Goal: Task Accomplishment & Management: Manage account settings

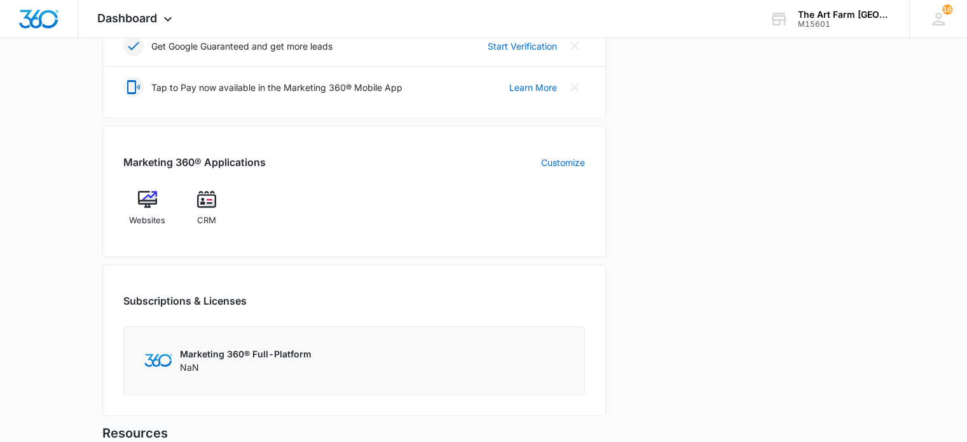
scroll to position [415, 0]
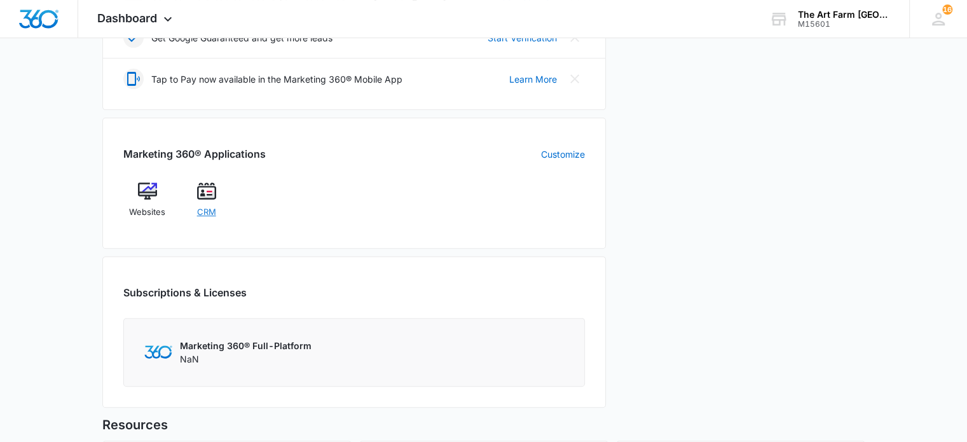
click at [211, 210] on span "CRM" at bounding box center [206, 212] width 19 height 13
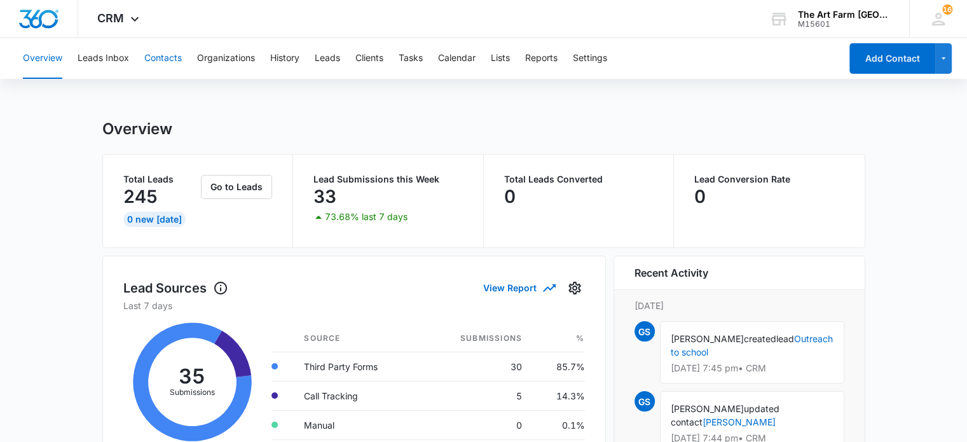
click at [169, 64] on button "Contacts" at bounding box center [163, 58] width 38 height 41
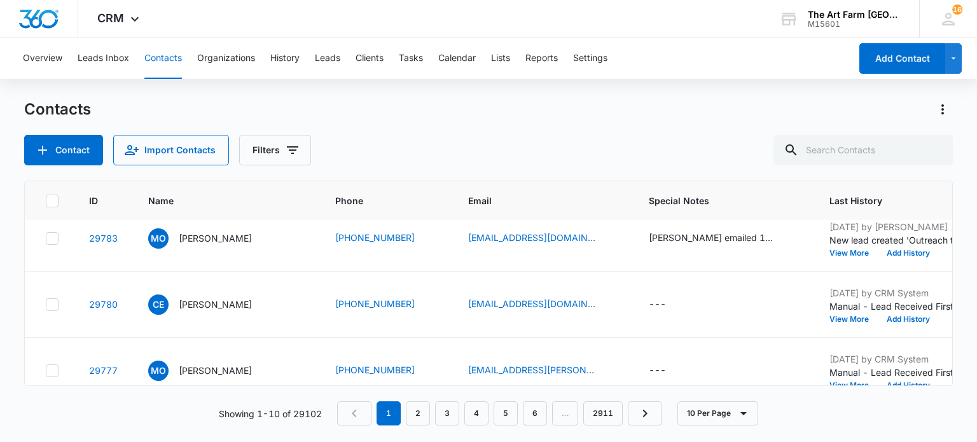
scroll to position [213, 0]
click at [214, 233] on p "[PERSON_NAME]" at bounding box center [215, 238] width 73 height 13
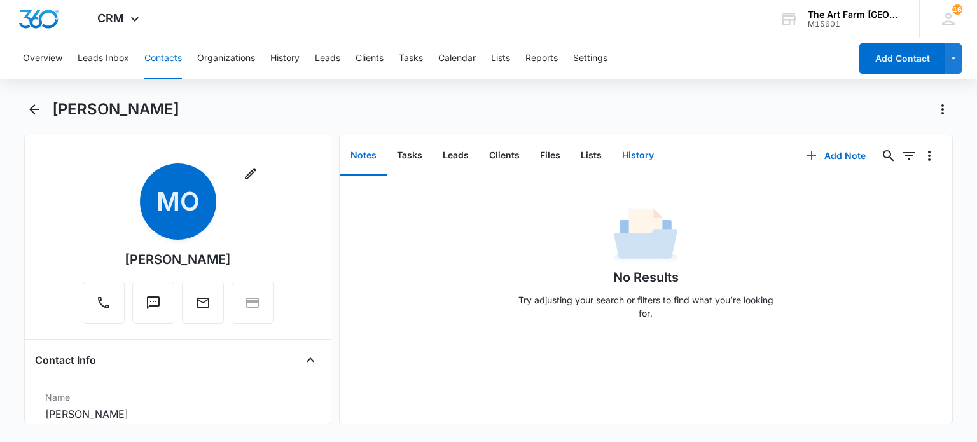
click at [632, 154] on button "History" at bounding box center [638, 155] width 52 height 39
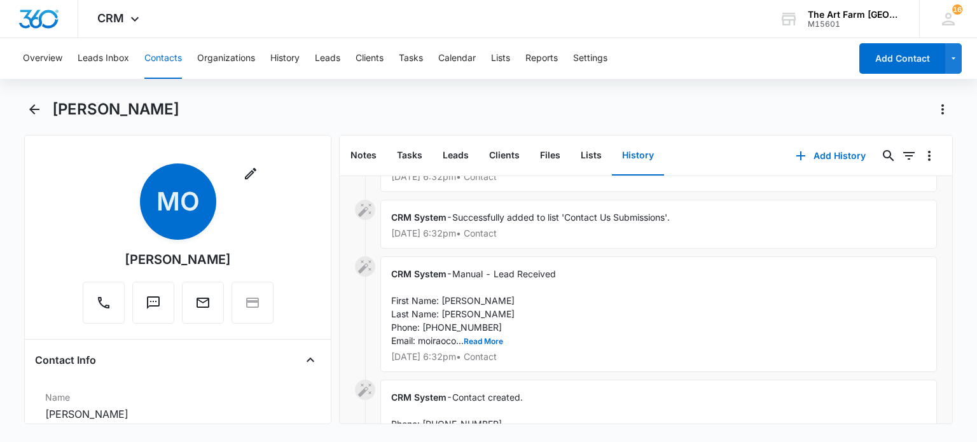
scroll to position [219, 0]
click at [485, 339] on button "Read More" at bounding box center [483, 341] width 39 height 8
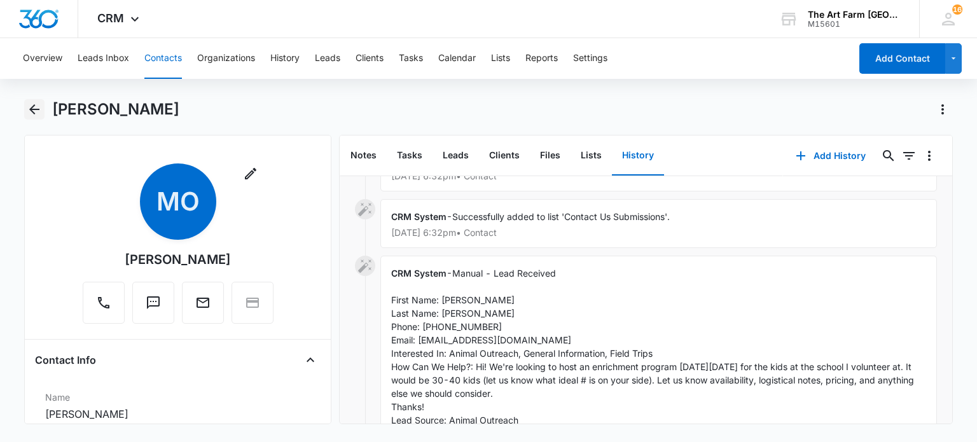
click at [36, 111] on icon "Back" at bounding box center [34, 109] width 15 height 15
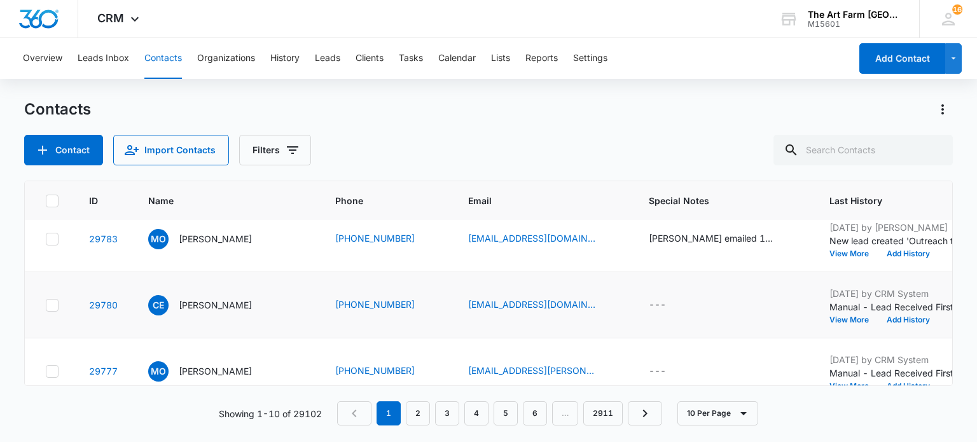
scroll to position [504, 0]
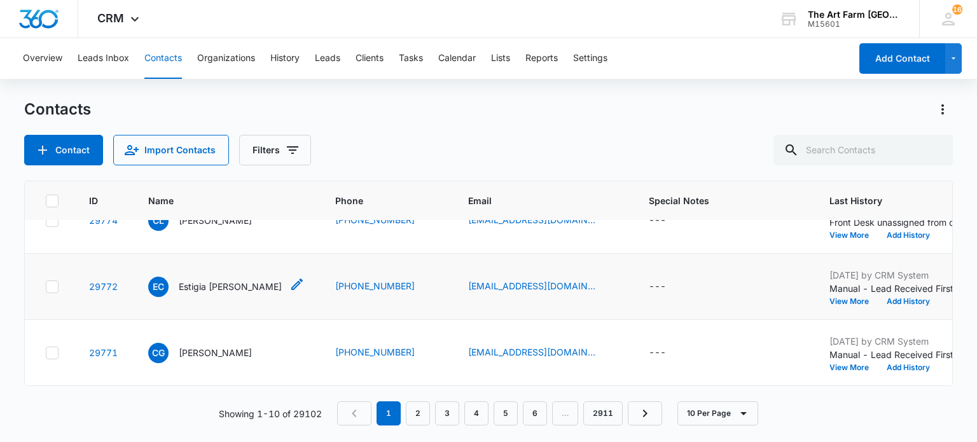
click at [213, 280] on p "Estigia [PERSON_NAME]" at bounding box center [230, 286] width 103 height 13
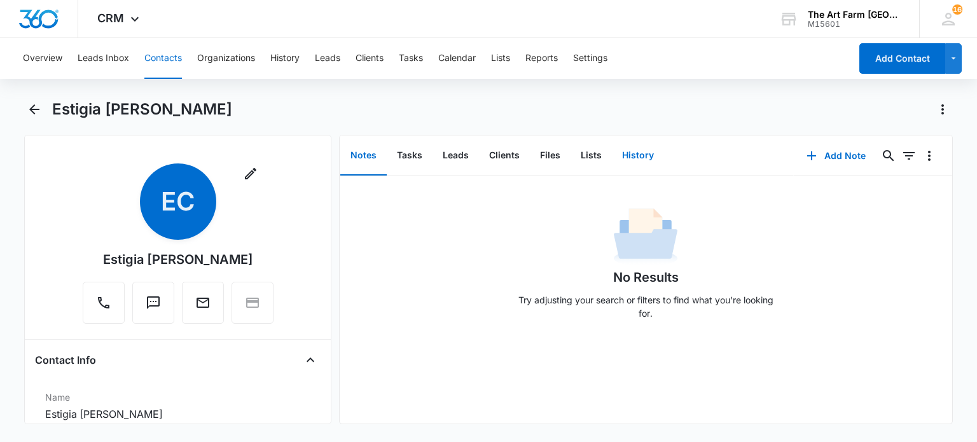
click at [628, 160] on button "History" at bounding box center [638, 155] width 52 height 39
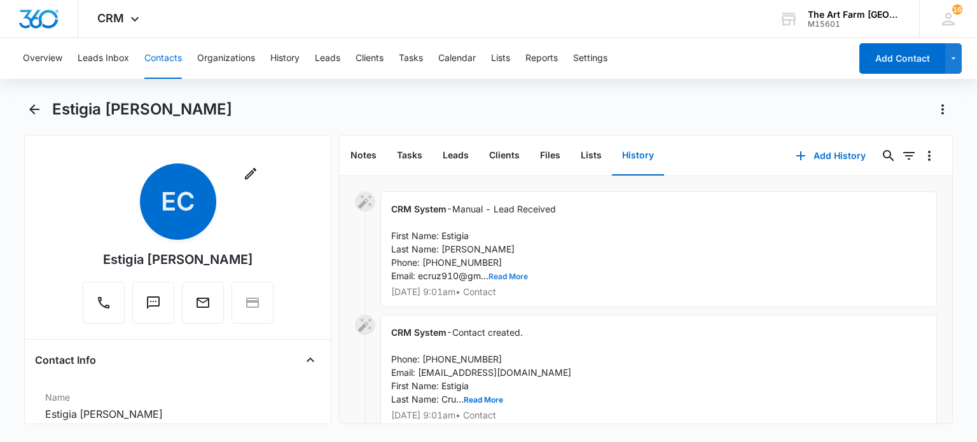
click at [515, 279] on button "Read More" at bounding box center [507, 277] width 39 height 8
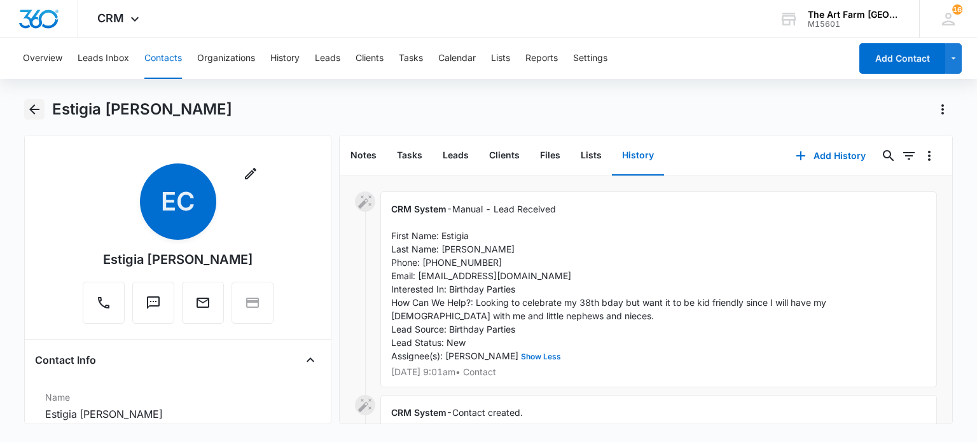
click at [34, 113] on icon "Back" at bounding box center [34, 109] width 10 height 10
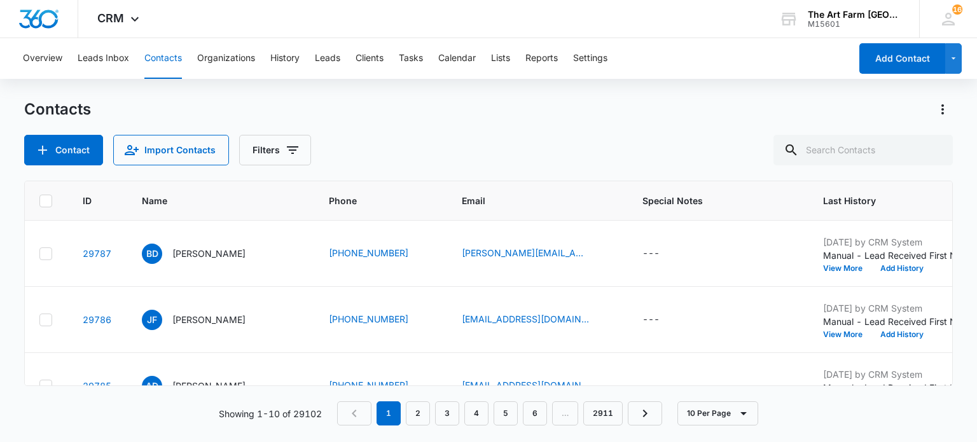
scroll to position [0, 25]
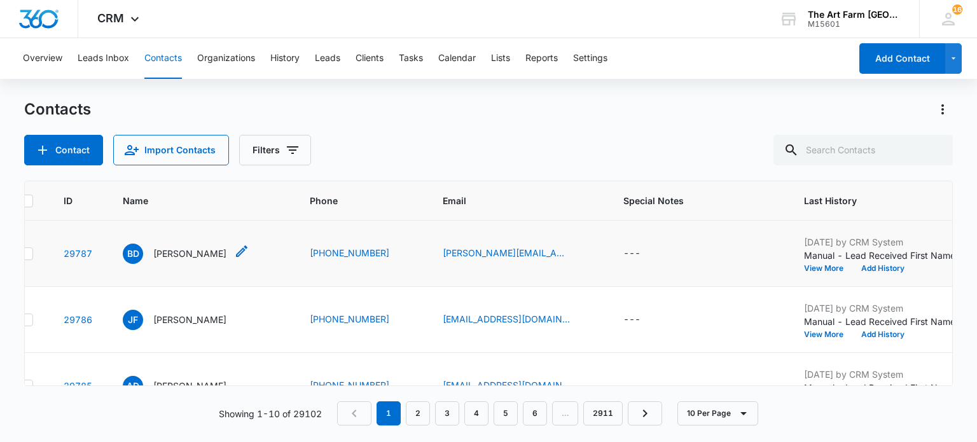
click at [179, 252] on p "[PERSON_NAME]" at bounding box center [189, 253] width 73 height 13
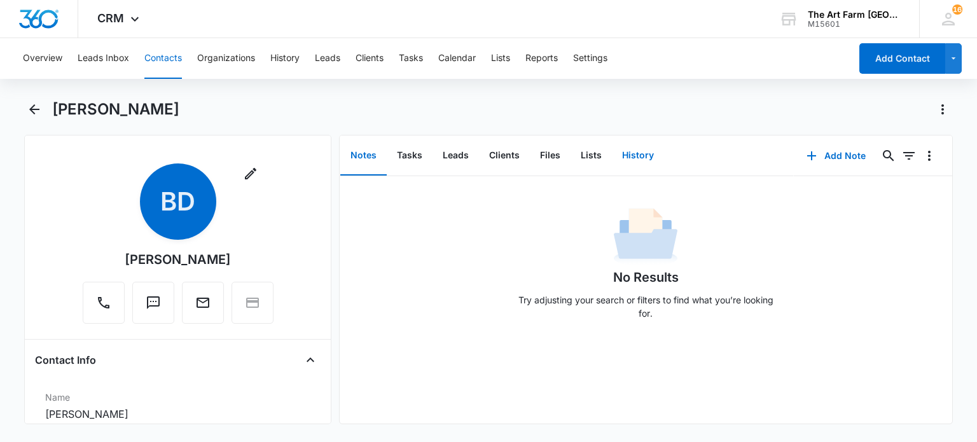
click at [640, 151] on button "History" at bounding box center [638, 155] width 52 height 39
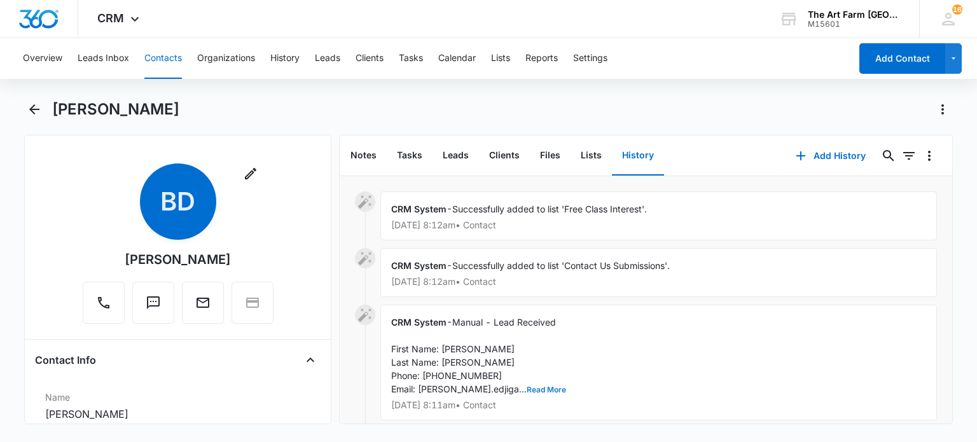
click at [527, 391] on button "Read More" at bounding box center [546, 390] width 39 height 8
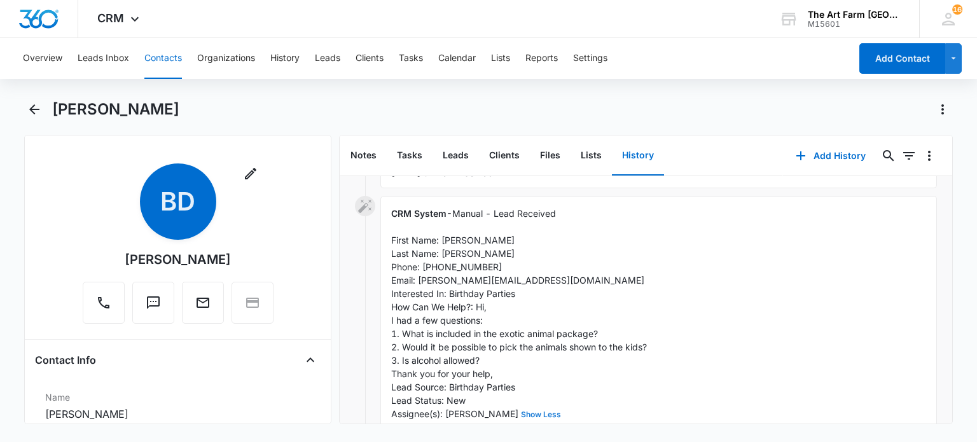
scroll to position [113, 0]
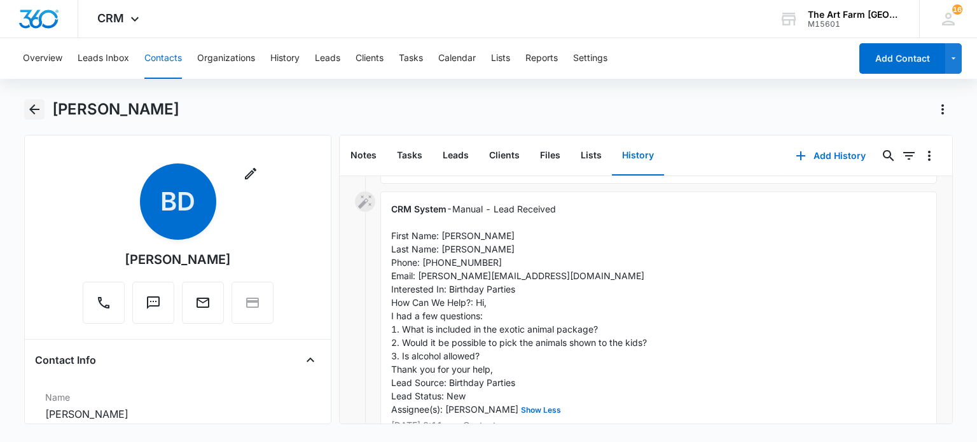
click at [36, 104] on icon "Back" at bounding box center [34, 109] width 15 height 15
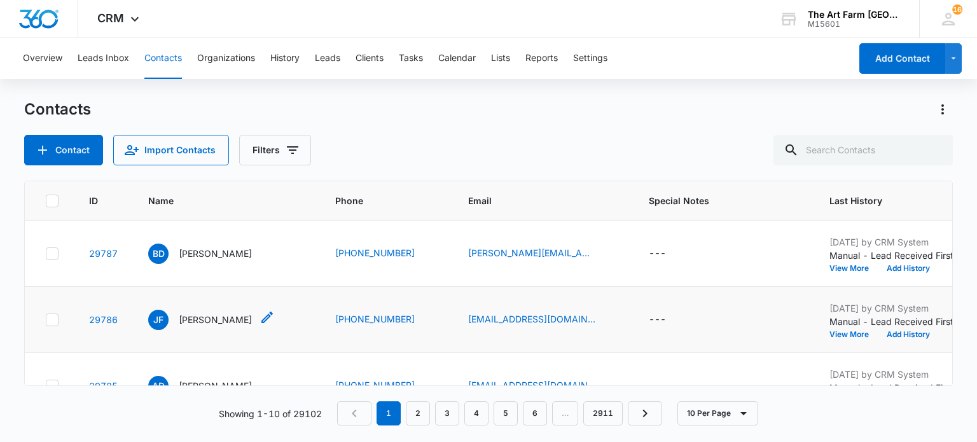
click at [198, 326] on div "[PERSON_NAME]" at bounding box center [200, 320] width 104 height 20
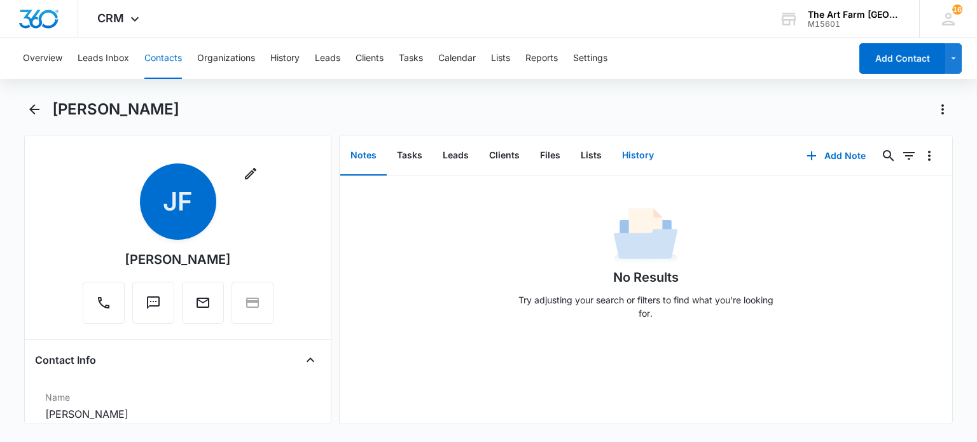
click at [627, 151] on button "History" at bounding box center [638, 155] width 52 height 39
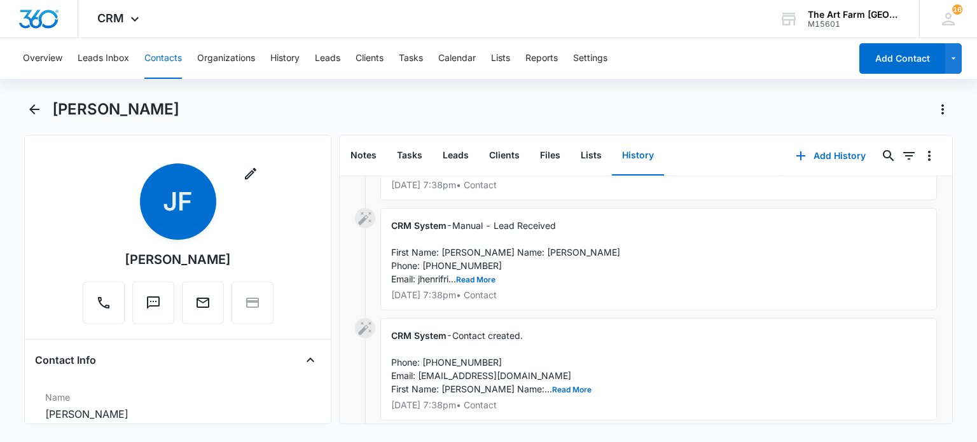
scroll to position [99, 0]
click at [470, 282] on button "Read More" at bounding box center [475, 278] width 39 height 8
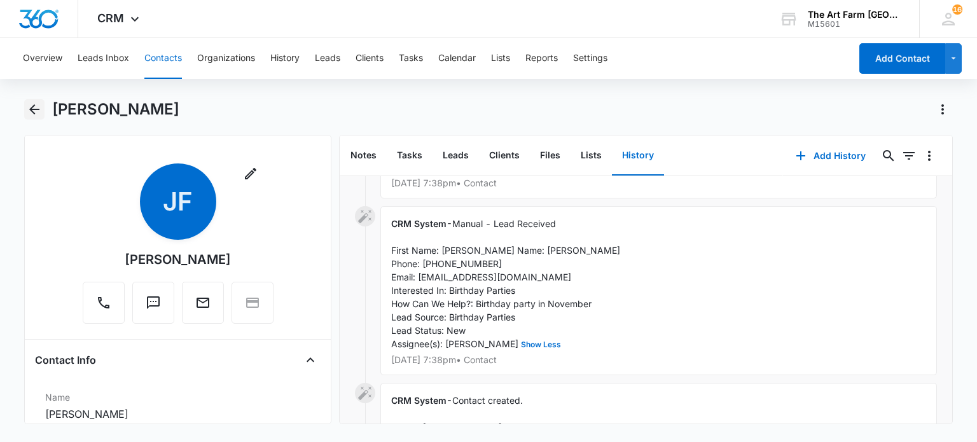
click at [34, 111] on icon "Back" at bounding box center [34, 109] width 15 height 15
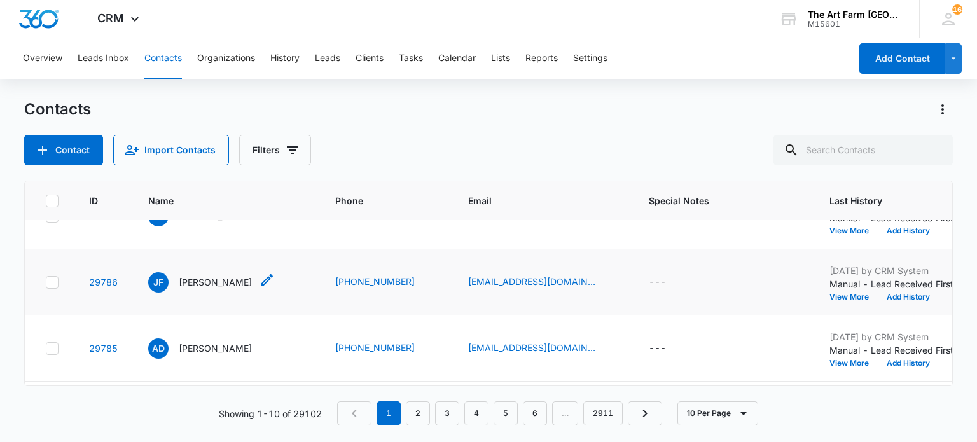
scroll to position [38, 0]
click at [219, 352] on p "[PERSON_NAME]" at bounding box center [215, 347] width 73 height 13
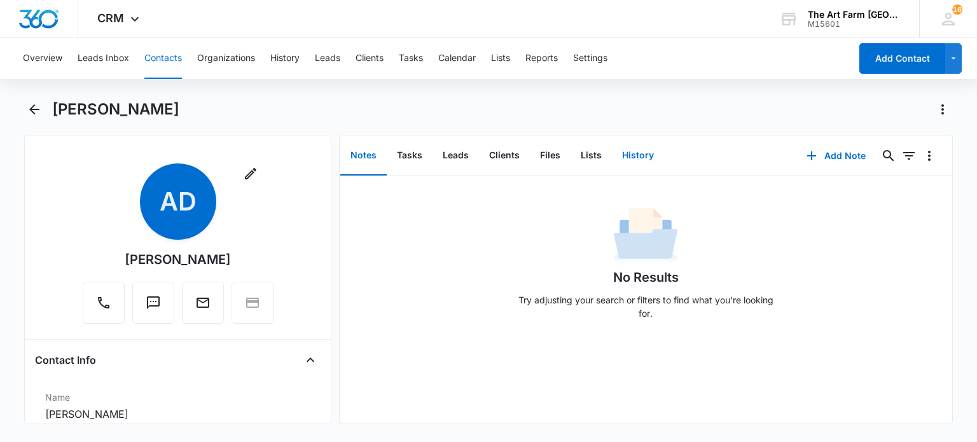
click at [633, 167] on button "History" at bounding box center [638, 155] width 52 height 39
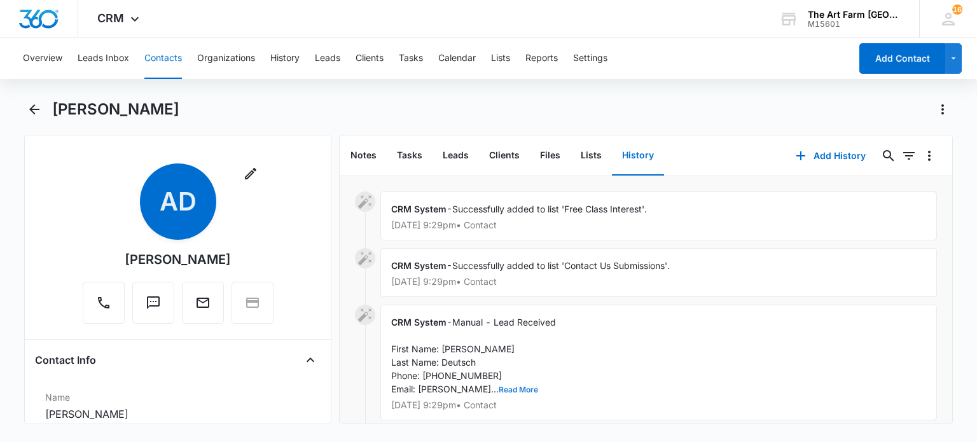
click at [499, 388] on button "Read More" at bounding box center [518, 390] width 39 height 8
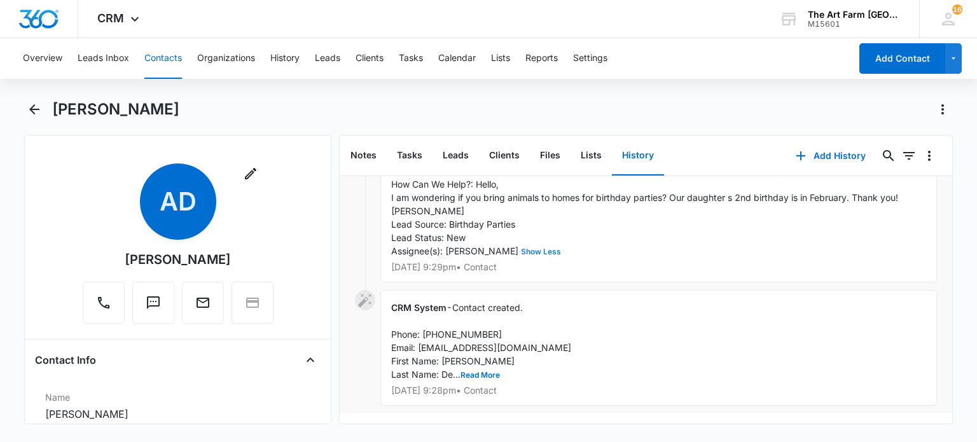
scroll to position [239, 0]
click at [29, 106] on icon "Back" at bounding box center [34, 109] width 15 height 15
